Goal: Find specific page/section: Find specific page/section

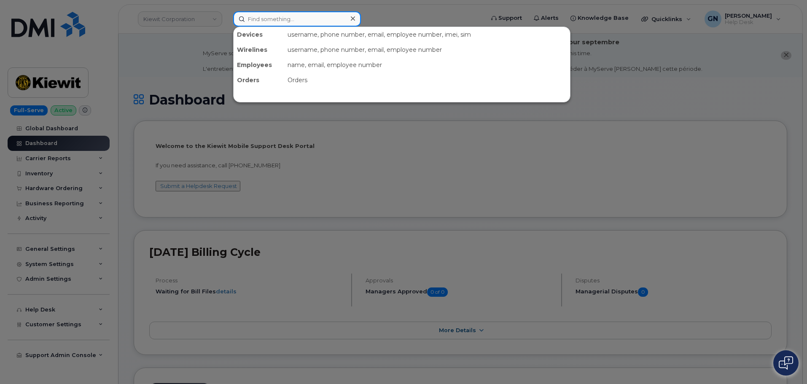
click at [260, 21] on input at bounding box center [297, 18] width 128 height 15
paste input "4026136093"
type input "4026136093"
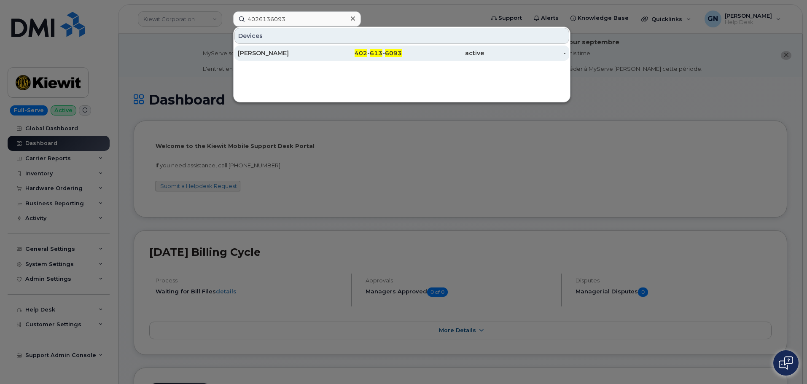
click at [310, 53] on div "[PERSON_NAME]" at bounding box center [279, 53] width 82 height 8
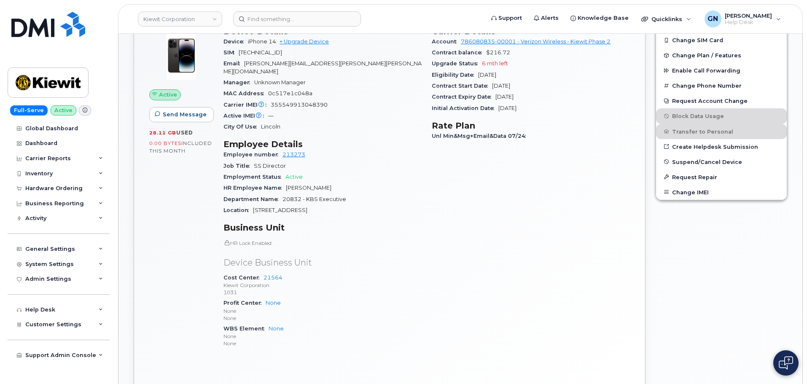
scroll to position [272, 0]
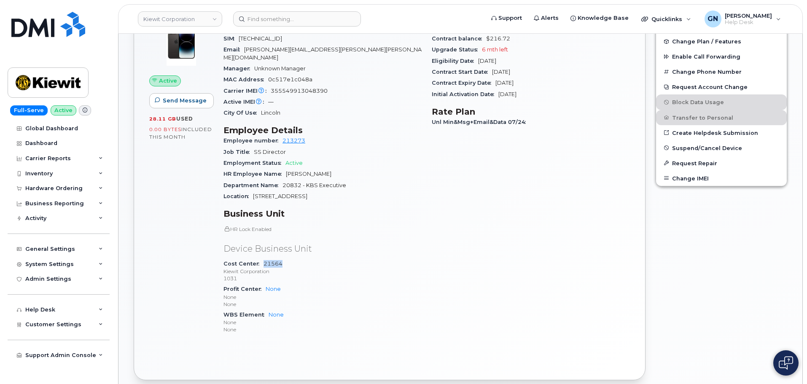
drag, startPoint x: 282, startPoint y: 256, endPoint x: 263, endPoint y: 256, distance: 19.0
click at [263, 259] on div "Cost Center 21564 Kiewit Corporation 1031" at bounding box center [323, 272] width 198 height 26
click at [102, 250] on icon at bounding box center [101, 249] width 4 height 4
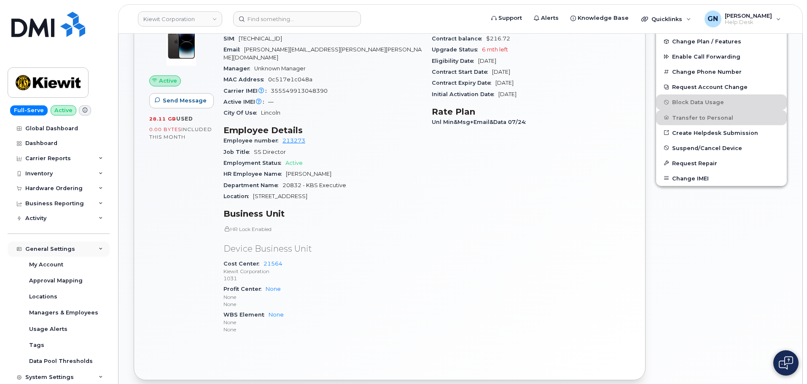
click at [99, 248] on icon at bounding box center [101, 249] width 4 height 4
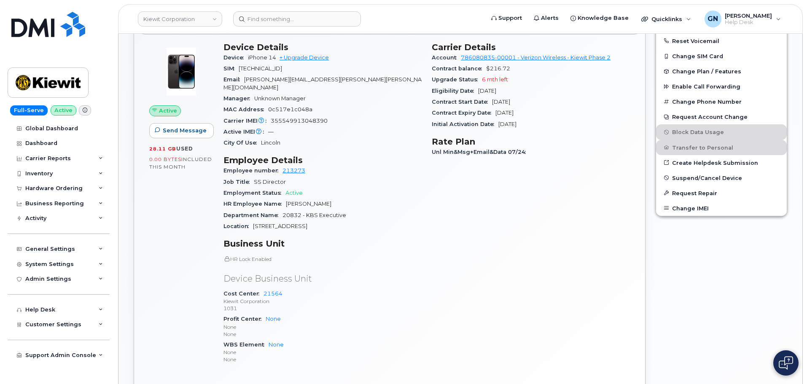
scroll to position [188, 0]
